Goal: Find specific page/section: Find specific page/section

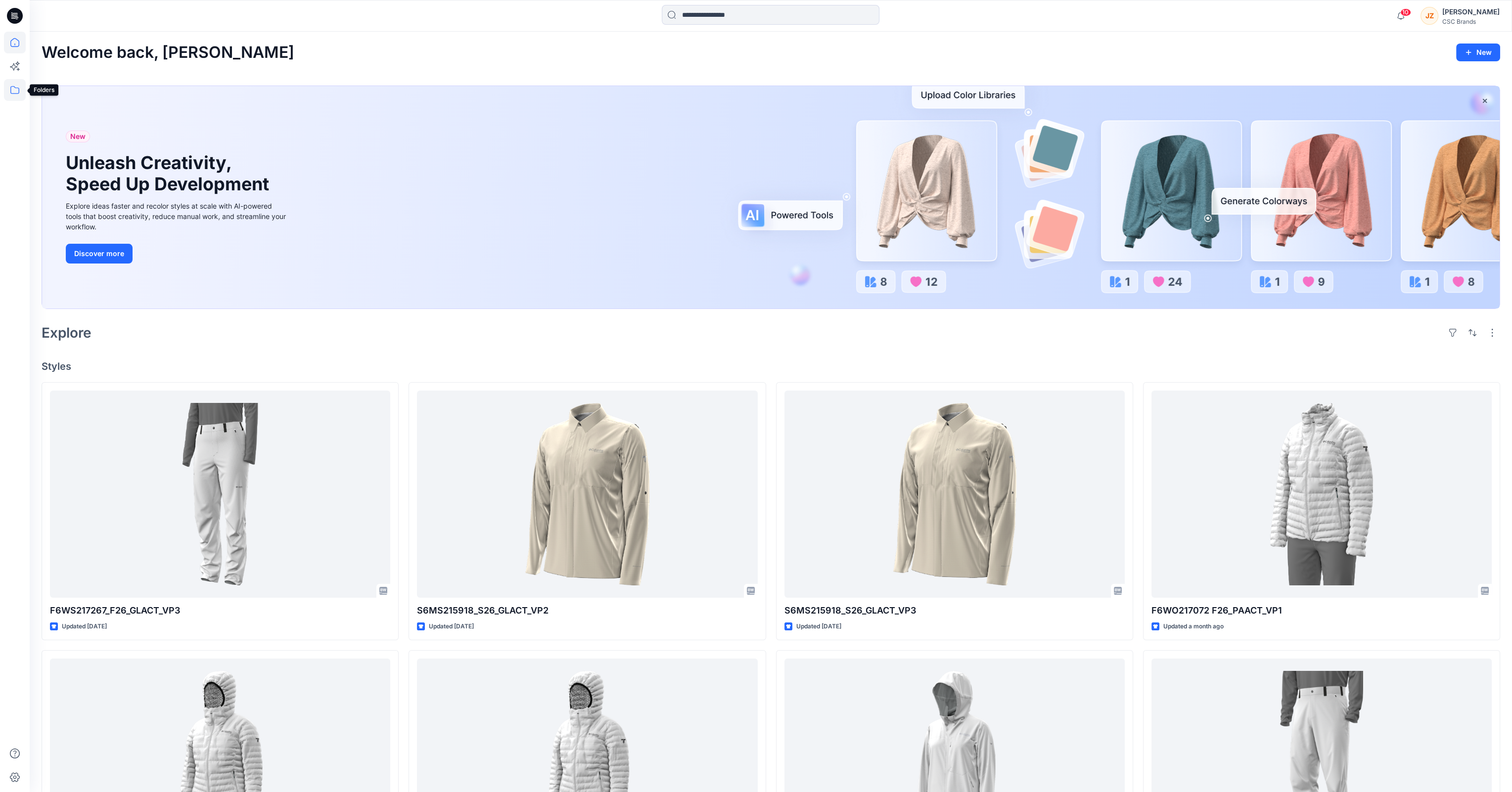
click at [15, 89] on icon at bounding box center [15, 90] width 22 height 22
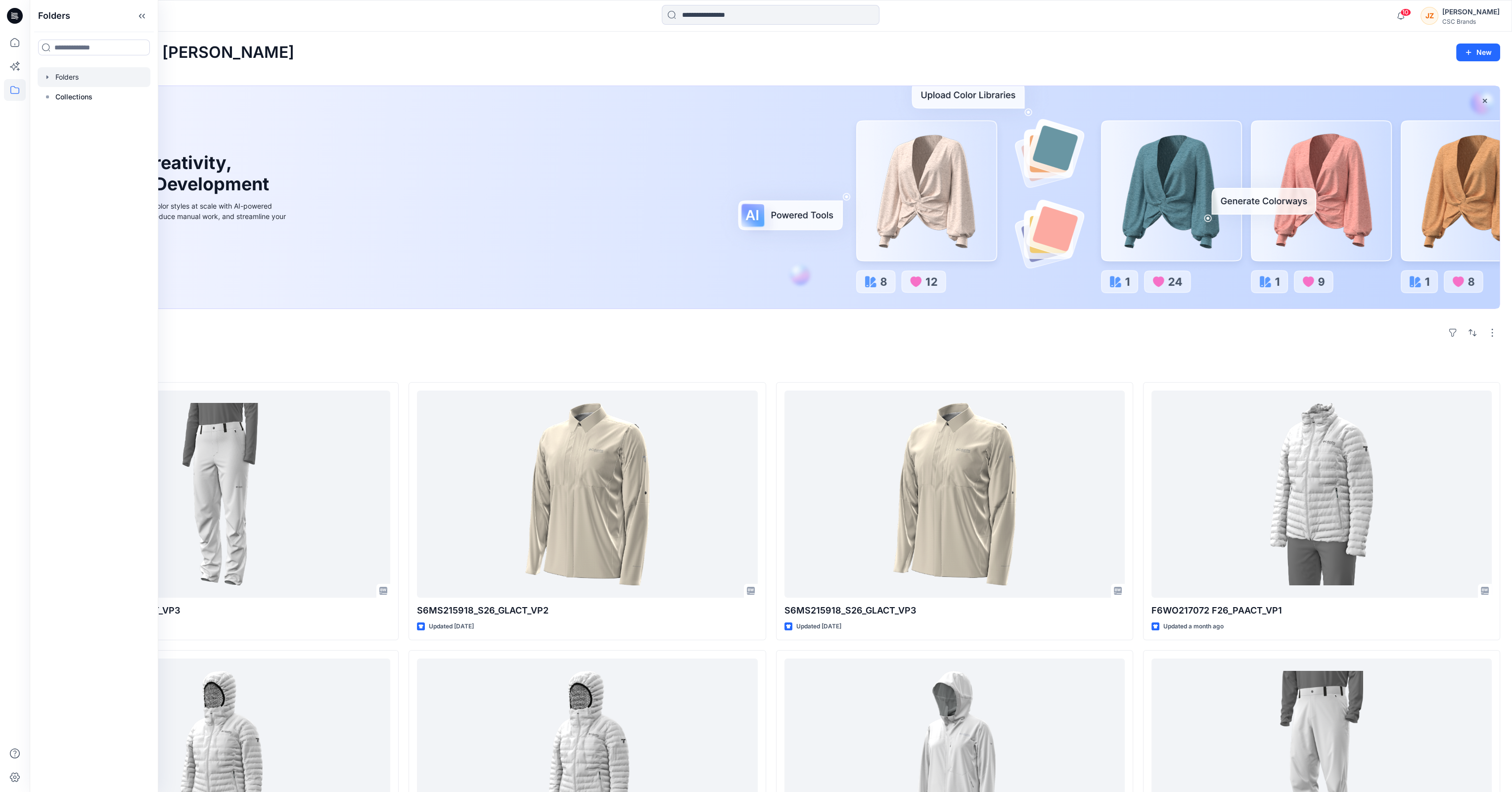
click at [48, 78] on icon "button" at bounding box center [47, 77] width 8 height 8
click at [56, 97] on icon "button" at bounding box center [57, 97] width 8 height 8
click at [77, 135] on p "S26 Development" at bounding box center [105, 136] width 59 height 12
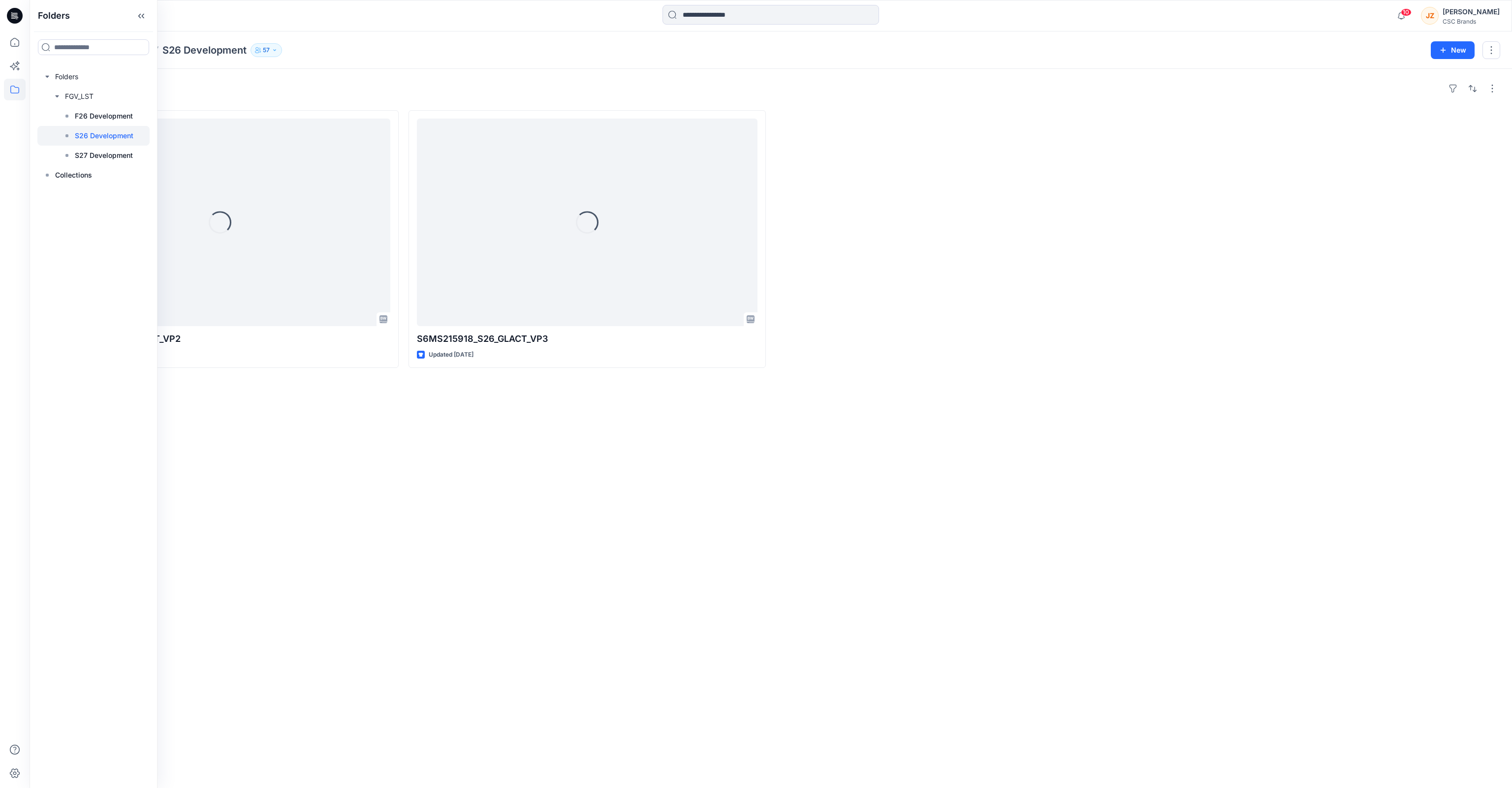
click at [463, 529] on div "Styles Loading... S6MS215918_S26_GLACT_VP2 Updated [DATE] Loading... S6MS215918…" at bounding box center [771, 429] width 1483 height 720
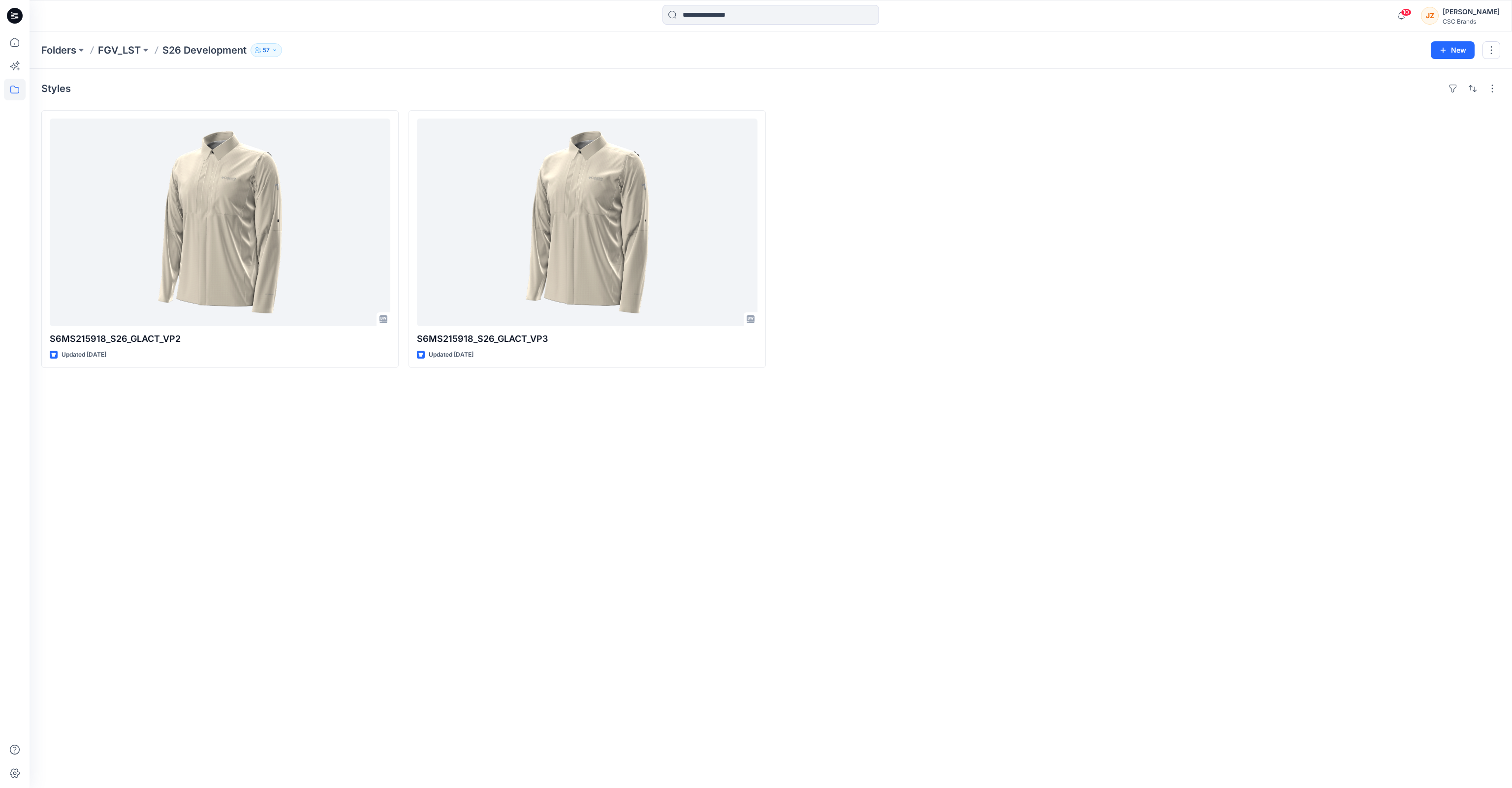
click at [720, 532] on div "Styles S6MS215918_S26_GLACT_VP2 Updated [DATE] S6MS215918_S26_GLACT_VP3 Updated…" at bounding box center [771, 429] width 1483 height 720
click at [332, 507] on div "Styles S6MS215918_S26_GLACT_VP2 Updated [DATE] S6MS215918_S26_GLACT_VP3 Updated…" at bounding box center [771, 429] width 1483 height 720
click at [13, 43] on icon at bounding box center [15, 42] width 22 height 22
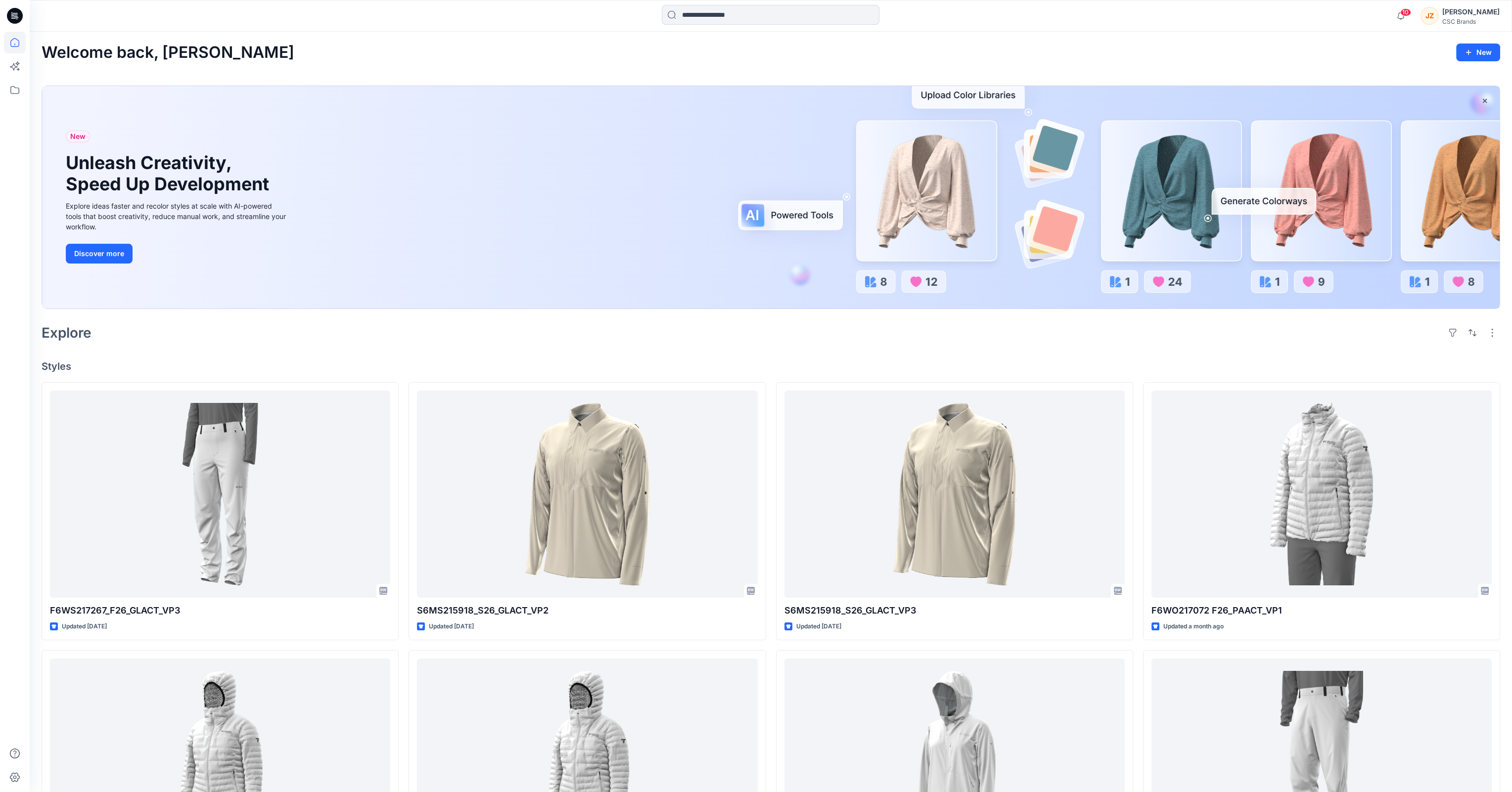
click at [659, 51] on div "Welcome back, [PERSON_NAME]" at bounding box center [771, 52] width 1459 height 18
